Goal: Find specific page/section: Find specific page/section

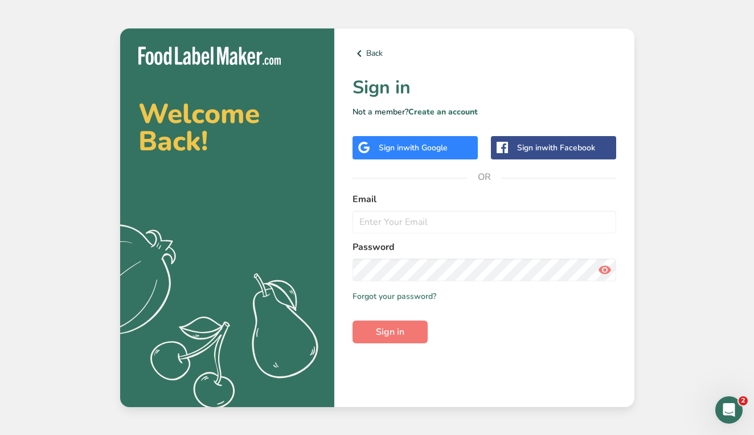
click at [424, 151] on span "with Google" at bounding box center [425, 147] width 44 height 11
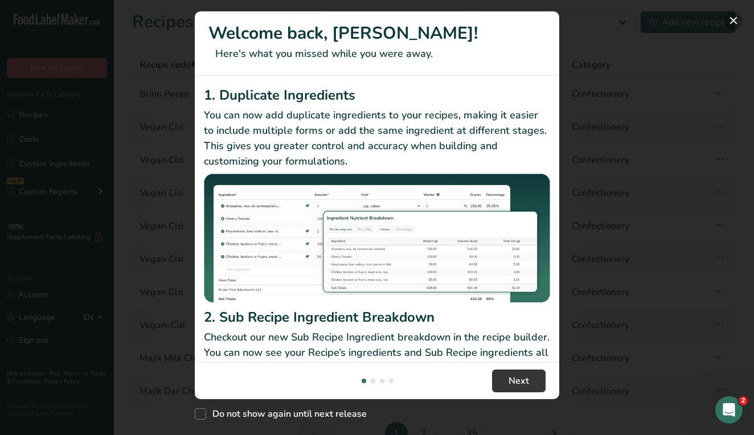
click at [732, 27] on button "New Features" at bounding box center [734, 20] width 18 height 18
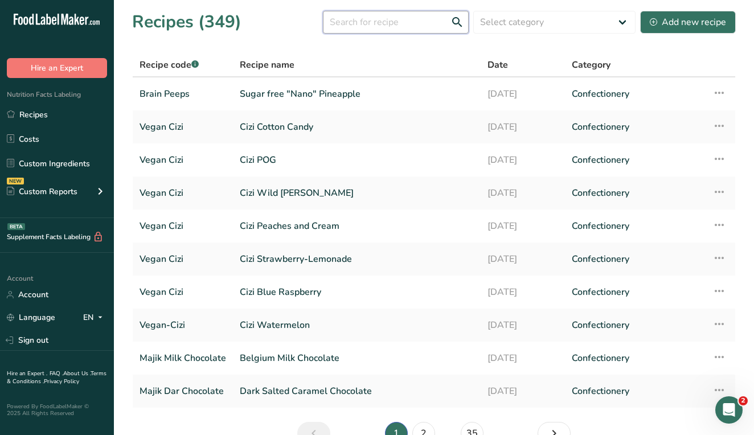
click at [394, 22] on input "text" at bounding box center [396, 22] width 146 height 23
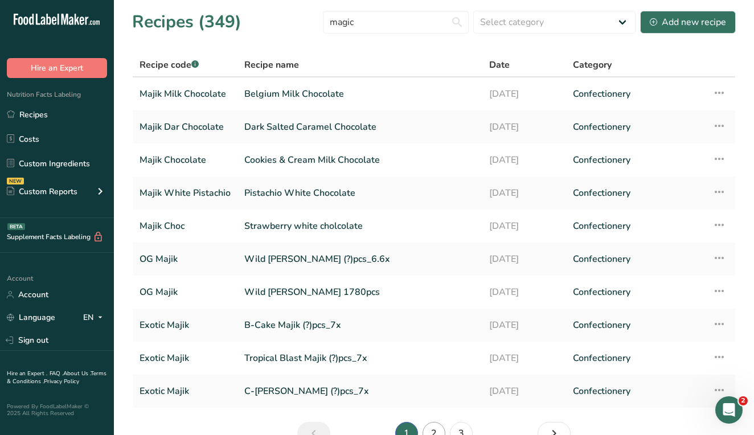
drag, startPoint x: 347, startPoint y: 43, endPoint x: 438, endPoint y: 430, distance: 397.9
click at [438, 430] on link "2" at bounding box center [434, 433] width 23 height 23
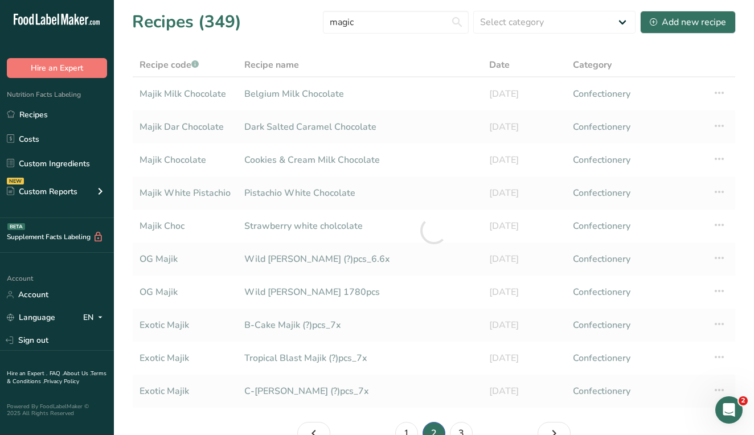
scroll to position [10, 0]
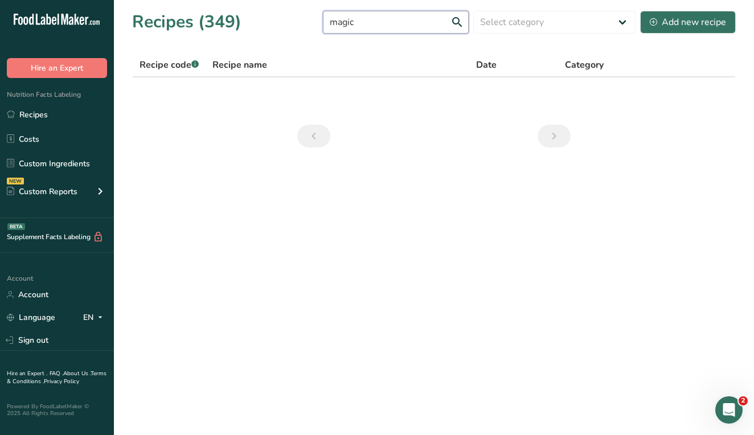
click at [345, 21] on input "magic" at bounding box center [396, 22] width 146 height 23
drag, startPoint x: 363, startPoint y: 22, endPoint x: 345, endPoint y: 22, distance: 17.7
click at [345, 22] on input "magic" at bounding box center [396, 22] width 146 height 23
type input "majik"
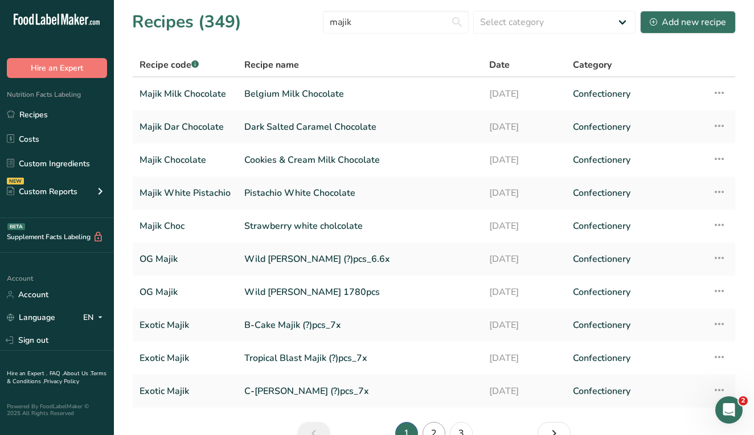
click at [440, 429] on link "2" at bounding box center [434, 433] width 23 height 23
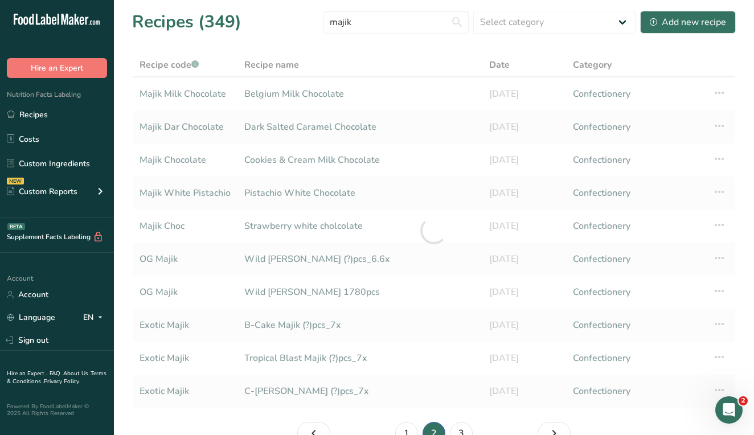
scroll to position [10, 0]
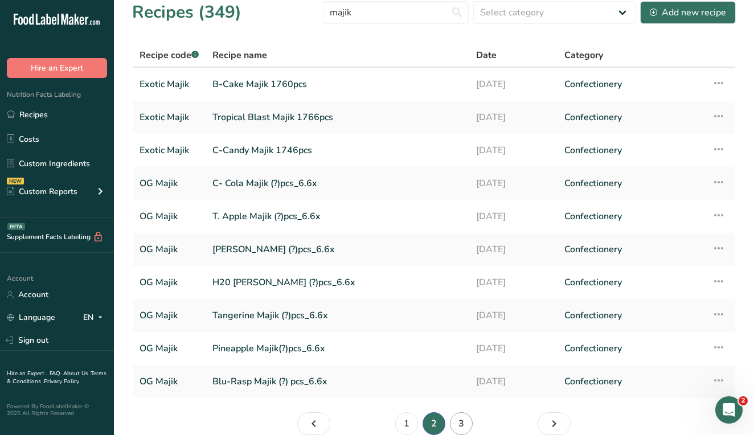
click at [458, 425] on link "3" at bounding box center [461, 424] width 23 height 23
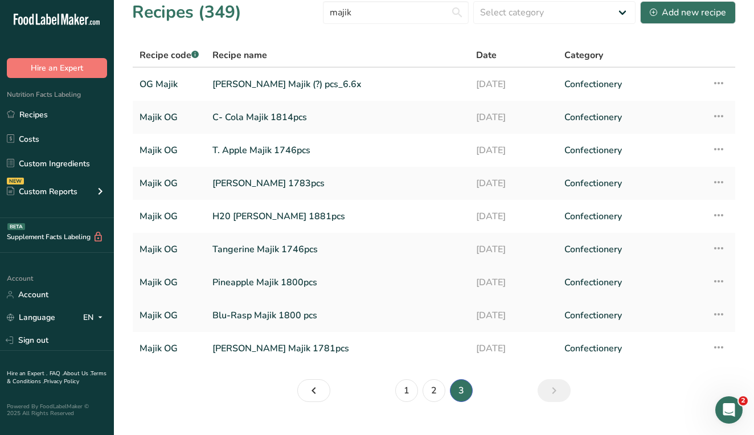
click at [300, 281] on link "Pineapple Majik 1800pcs" at bounding box center [338, 283] width 250 height 24
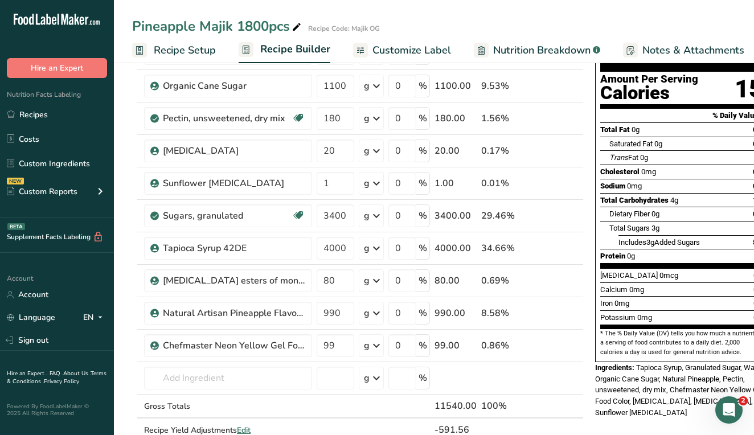
scroll to position [113, 0]
